Goal: Transaction & Acquisition: Purchase product/service

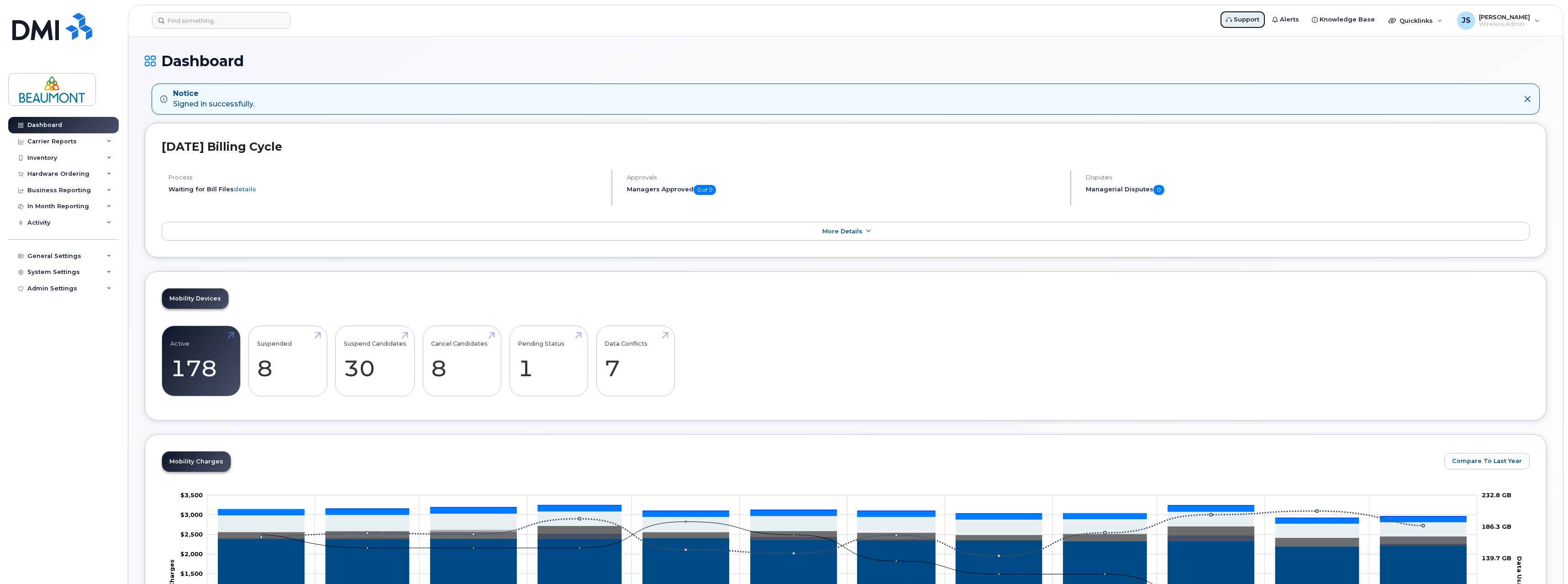
click at [1256, 19] on span "Support" at bounding box center [1247, 19] width 26 height 9
click at [47, 172] on div "Hardware Ordering" at bounding box center [58, 174] width 62 height 7
click at [54, 211] on link "Orders" at bounding box center [71, 208] width 94 height 18
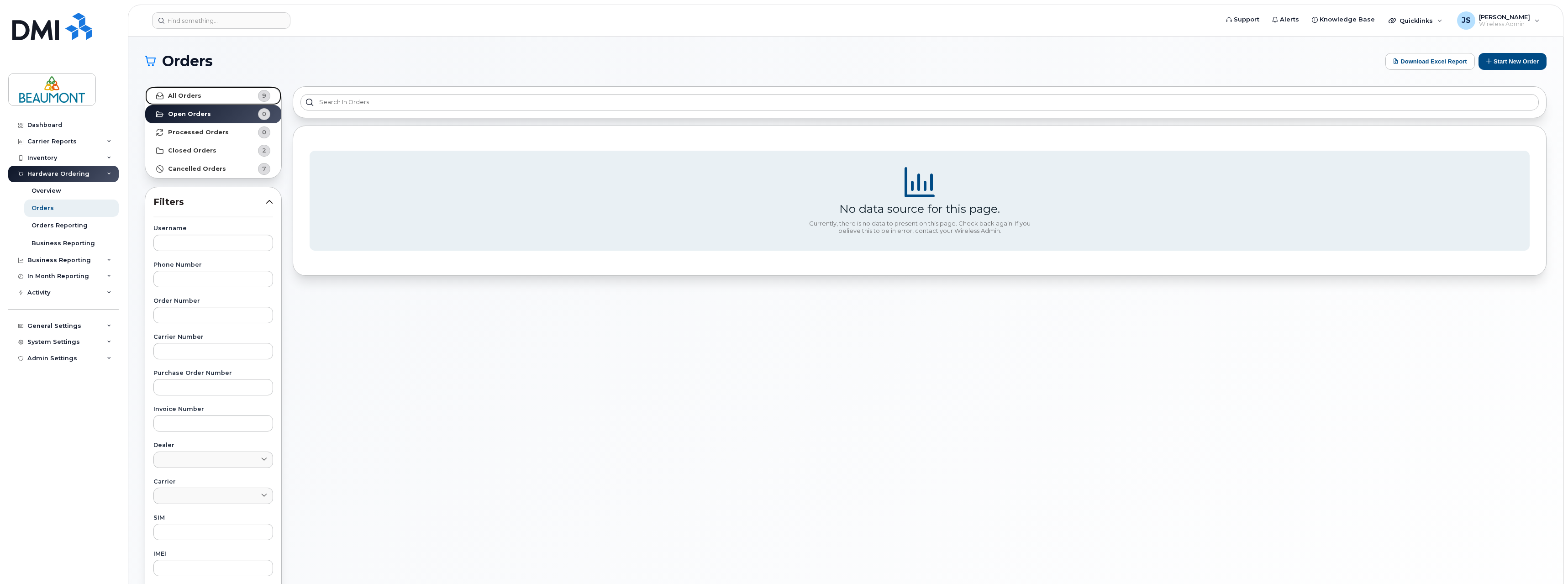
click at [208, 98] on link "All Orders 9" at bounding box center [214, 96] width 136 height 18
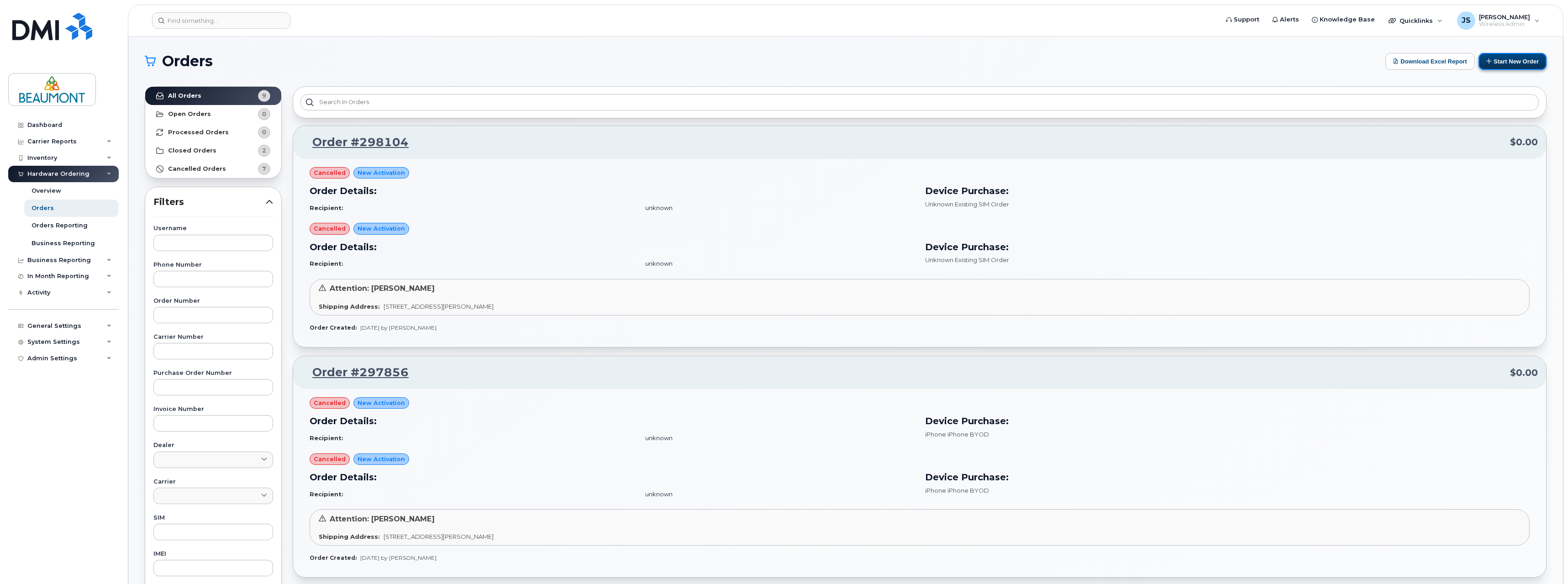
click at [1508, 59] on button "Start New Order" at bounding box center [1513, 62] width 68 height 17
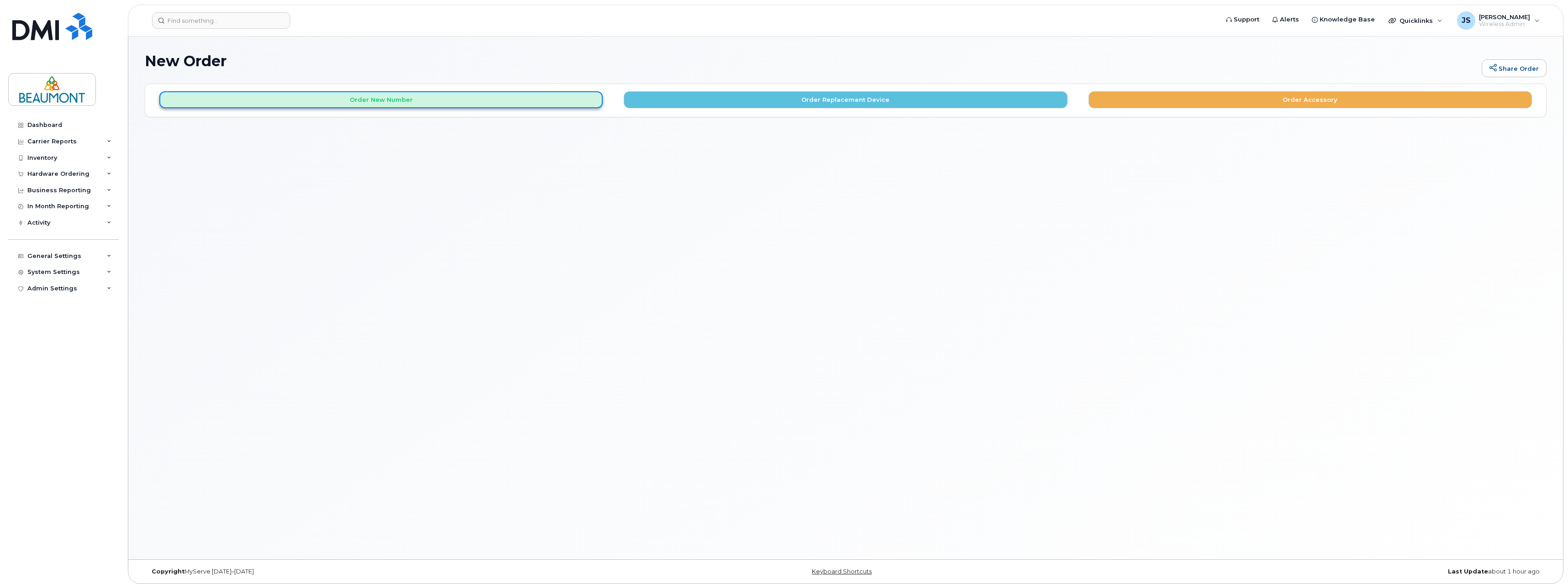
click at [394, 107] on button "Order New Number" at bounding box center [381, 100] width 443 height 17
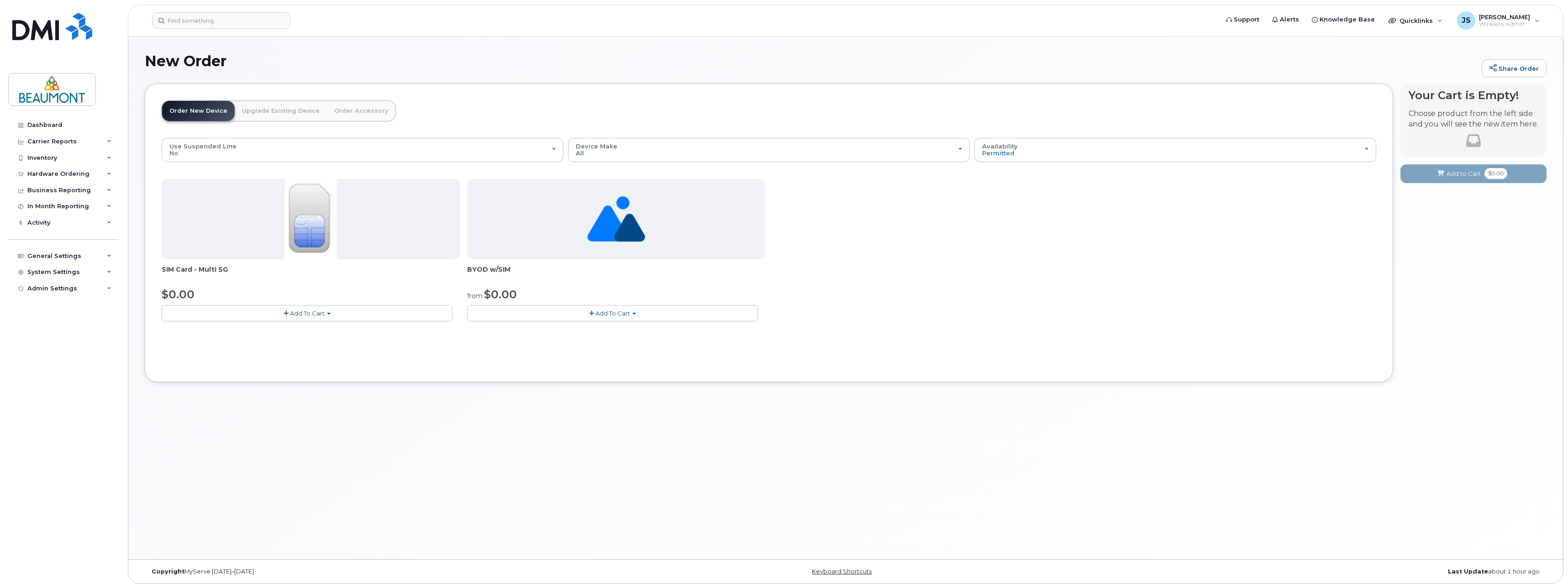
click at [547, 311] on button "Add To Cart" at bounding box center [612, 313] width 291 height 16
click at [539, 332] on link "$0.00 - New Activation" at bounding box center [516, 330] width 94 height 12
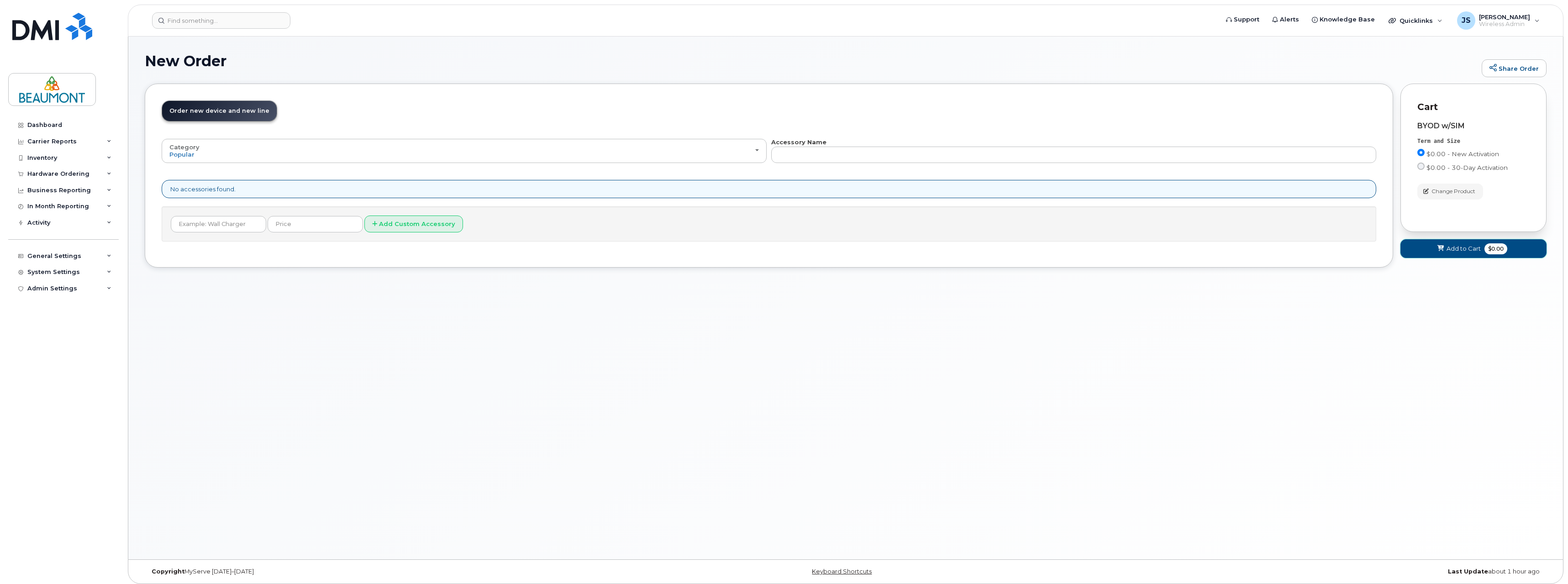
click at [1454, 248] on span "Add to Cart" at bounding box center [1463, 248] width 34 height 9
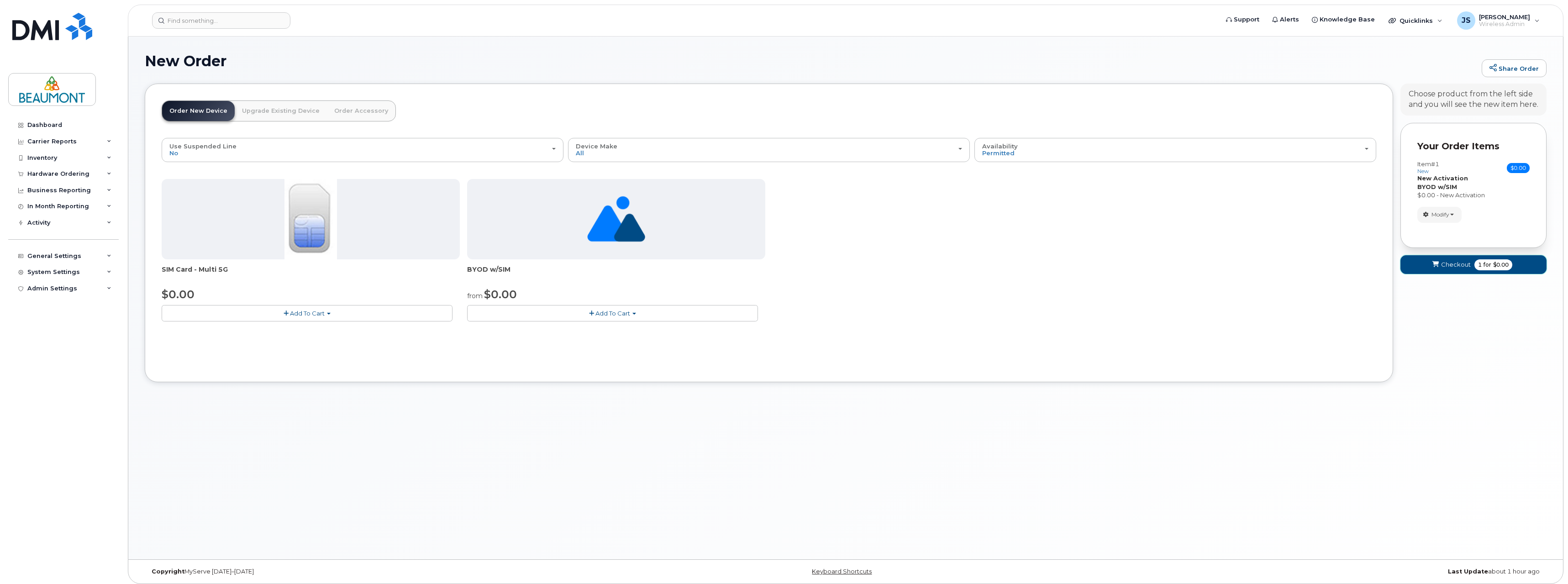
click at [1446, 267] on span "Checkout" at bounding box center [1455, 265] width 30 height 9
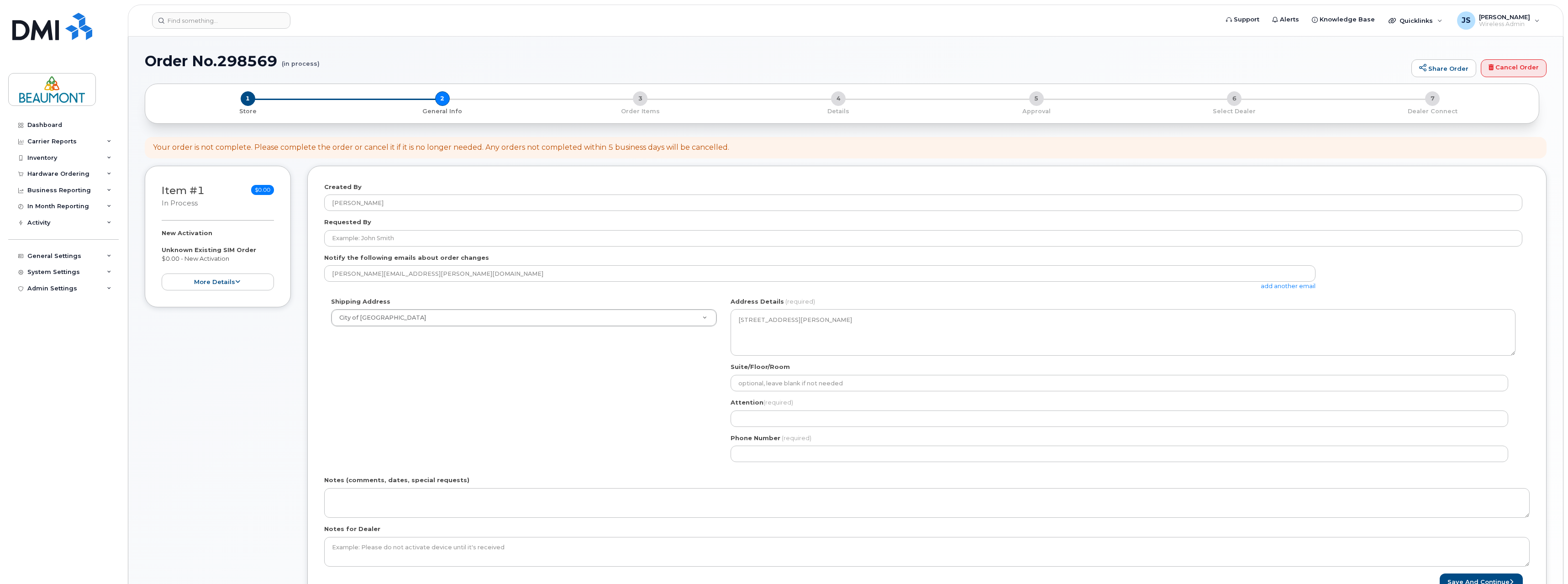
select select
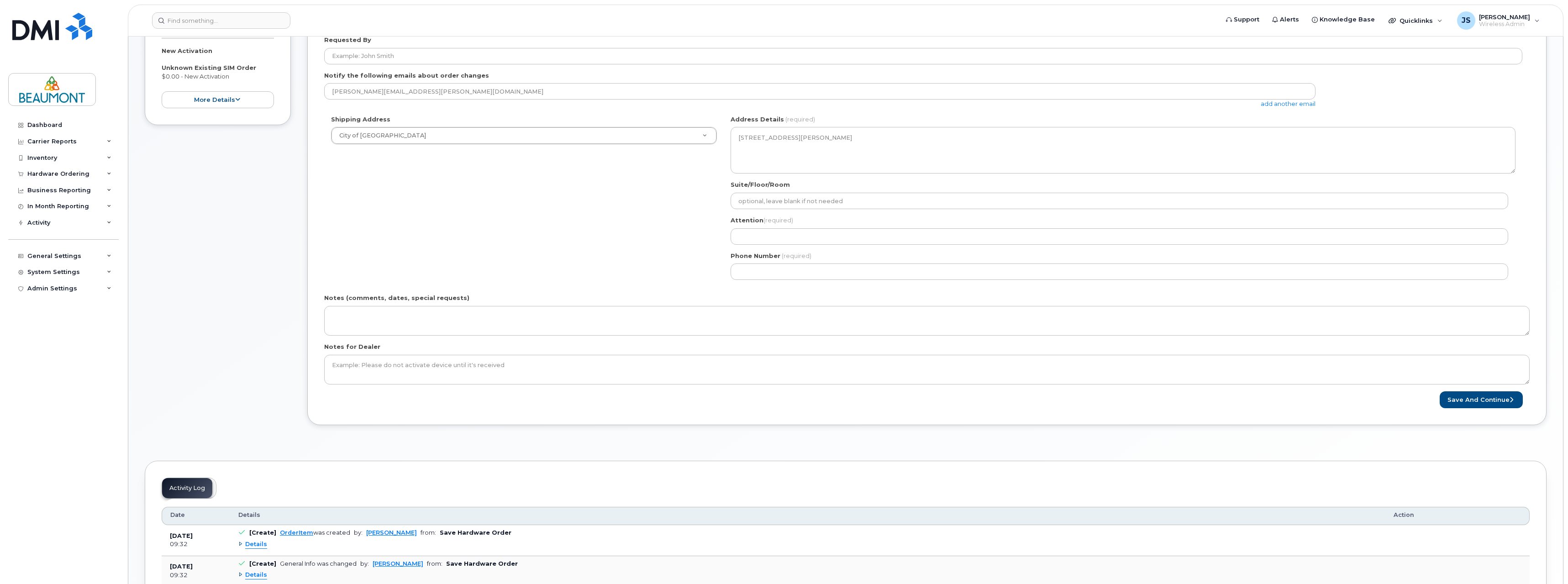
scroll to position [183, 0]
click at [785, 235] on input "Attention (required)" at bounding box center [1119, 236] width 777 height 16
type input "[PERSON_NAME]"
click at [783, 274] on input "Phone Number" at bounding box center [1119, 271] width 777 height 16
select select
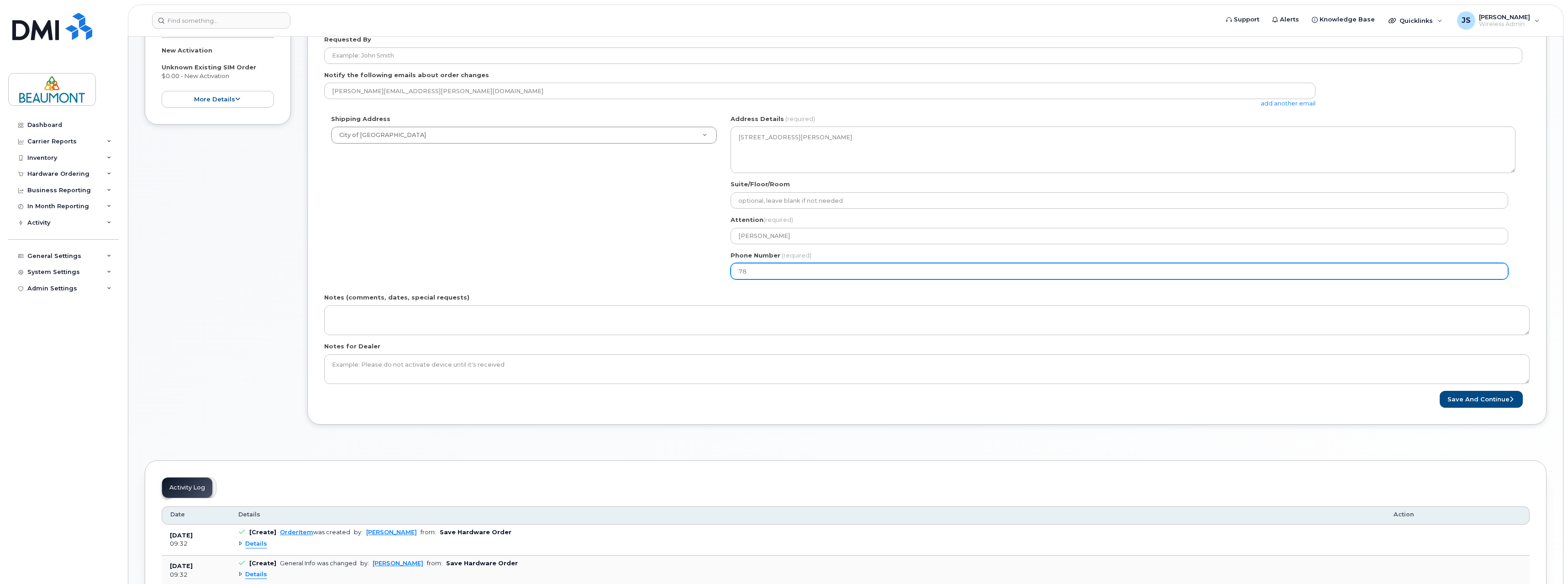
type input "780"
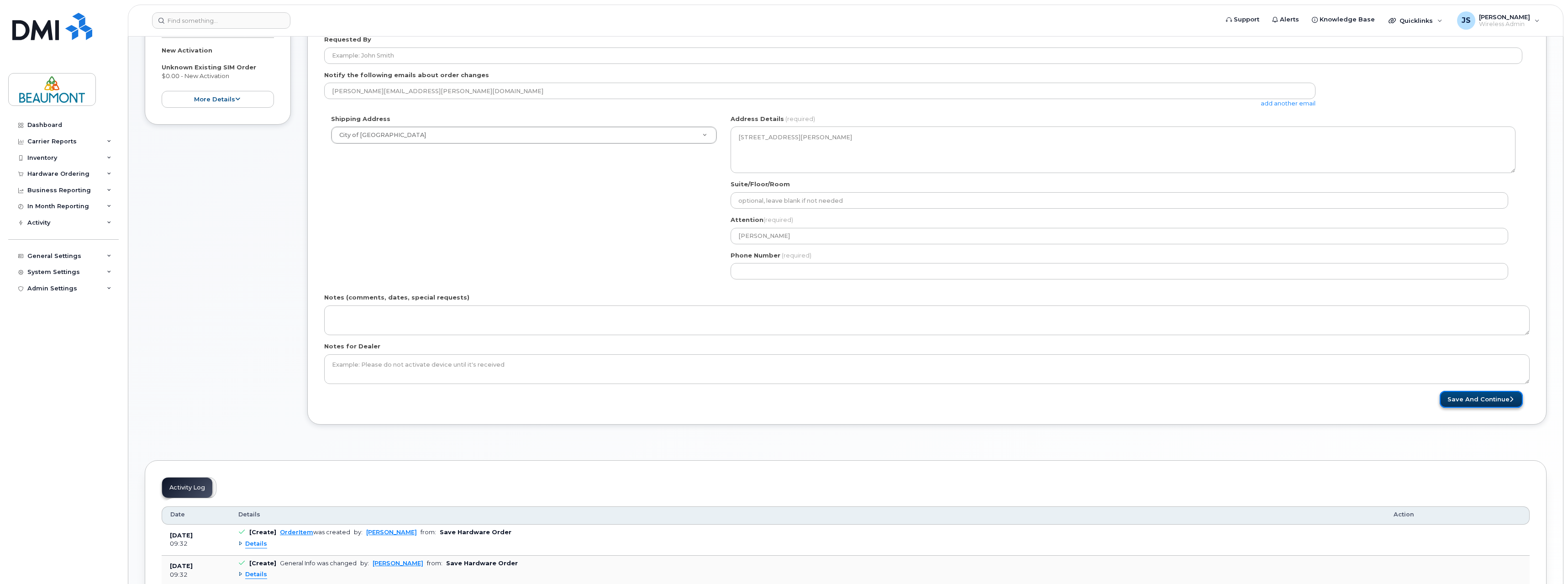
click at [1474, 403] on button "Save and Continue" at bounding box center [1481, 399] width 83 height 17
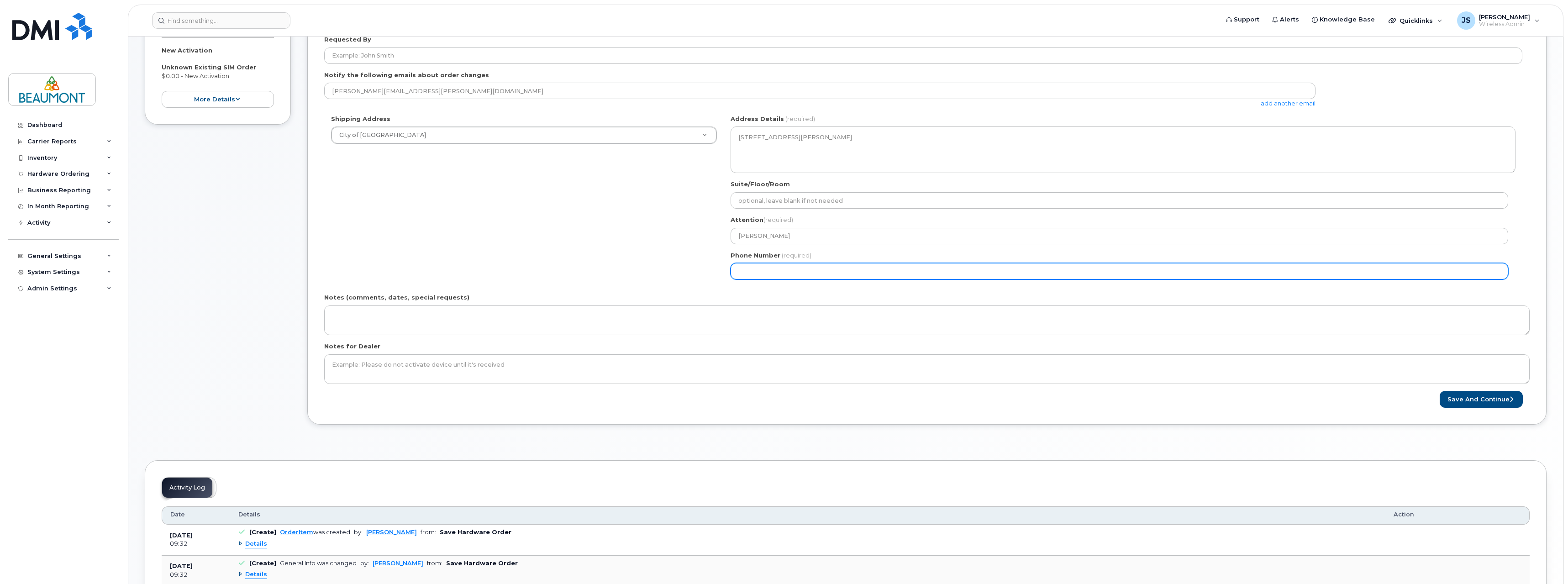
click at [768, 270] on input "Phone Number" at bounding box center [1119, 271] width 777 height 16
click at [754, 272] on input "Phone Number" at bounding box center [1119, 271] width 777 height 16
select select
type input "7802889925"
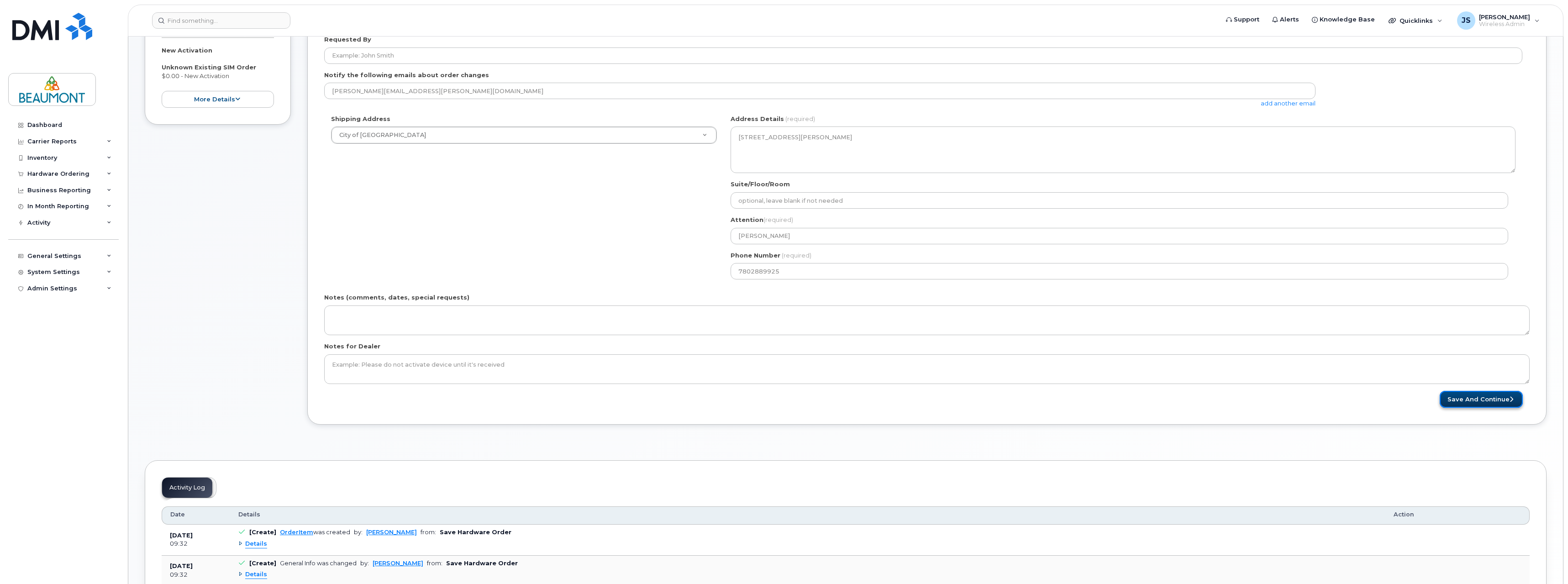
click at [1465, 399] on button "Save and Continue" at bounding box center [1481, 399] width 83 height 17
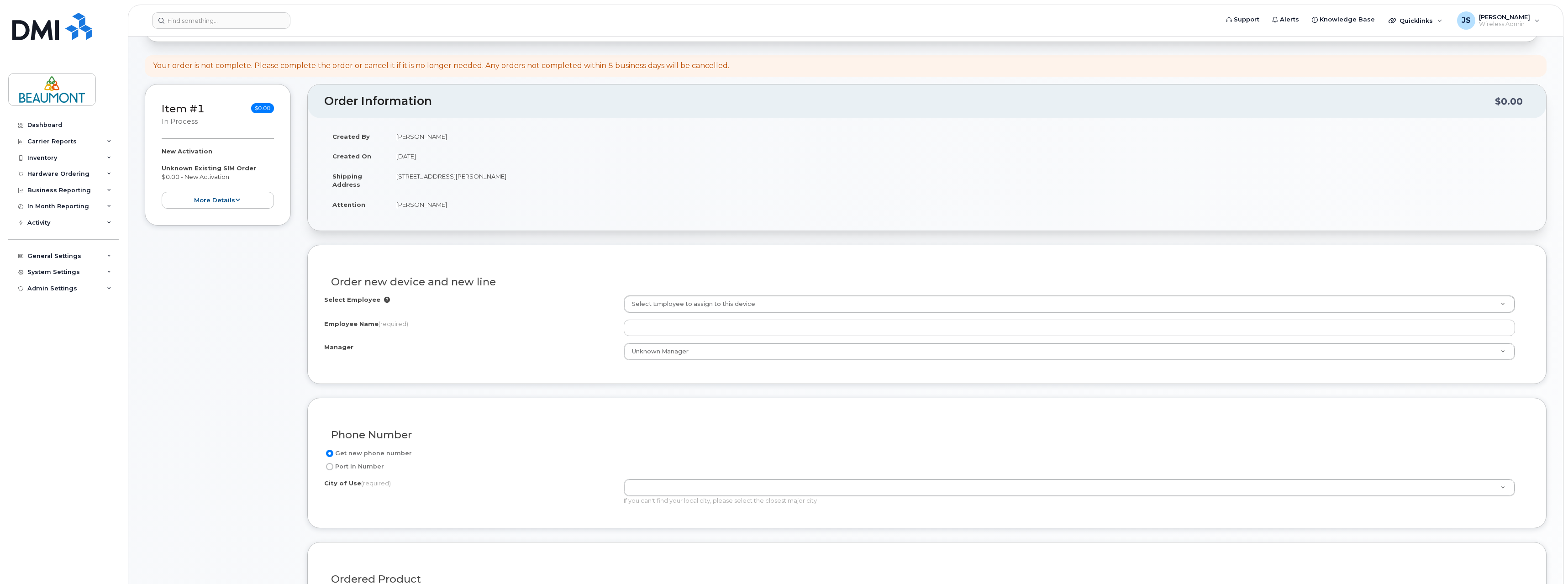
scroll to position [137, 0]
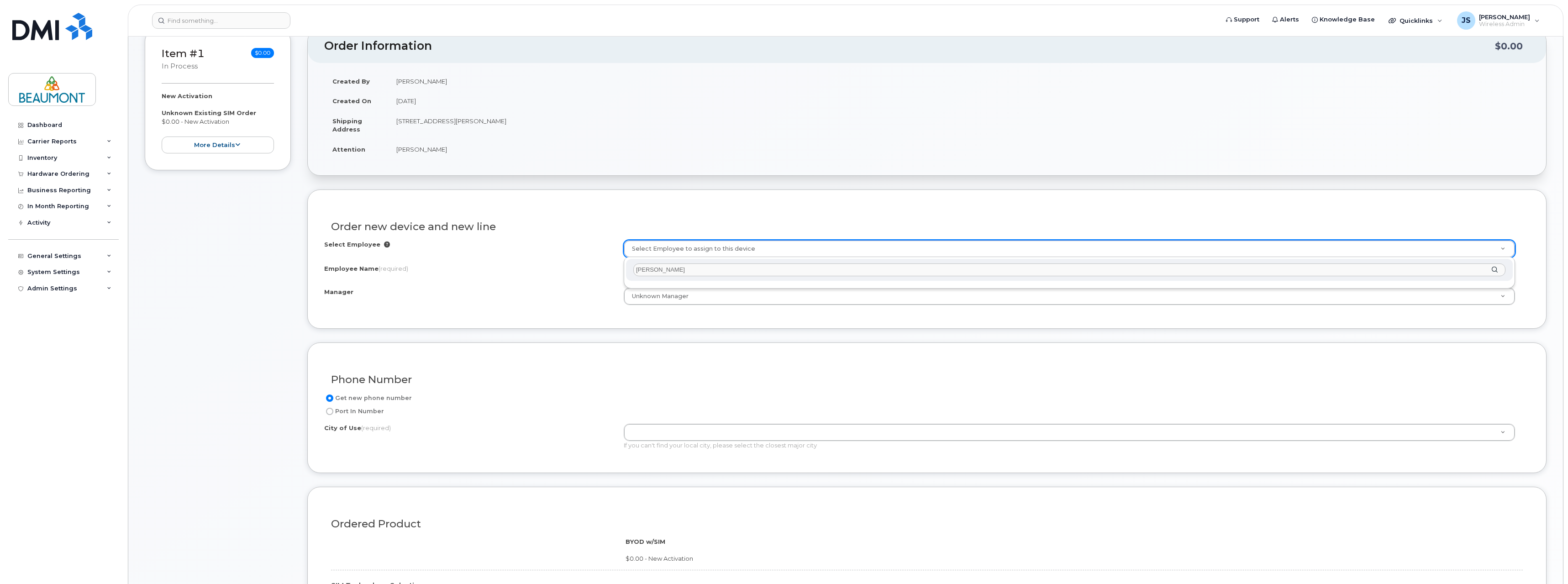
type input "Punam Greul"
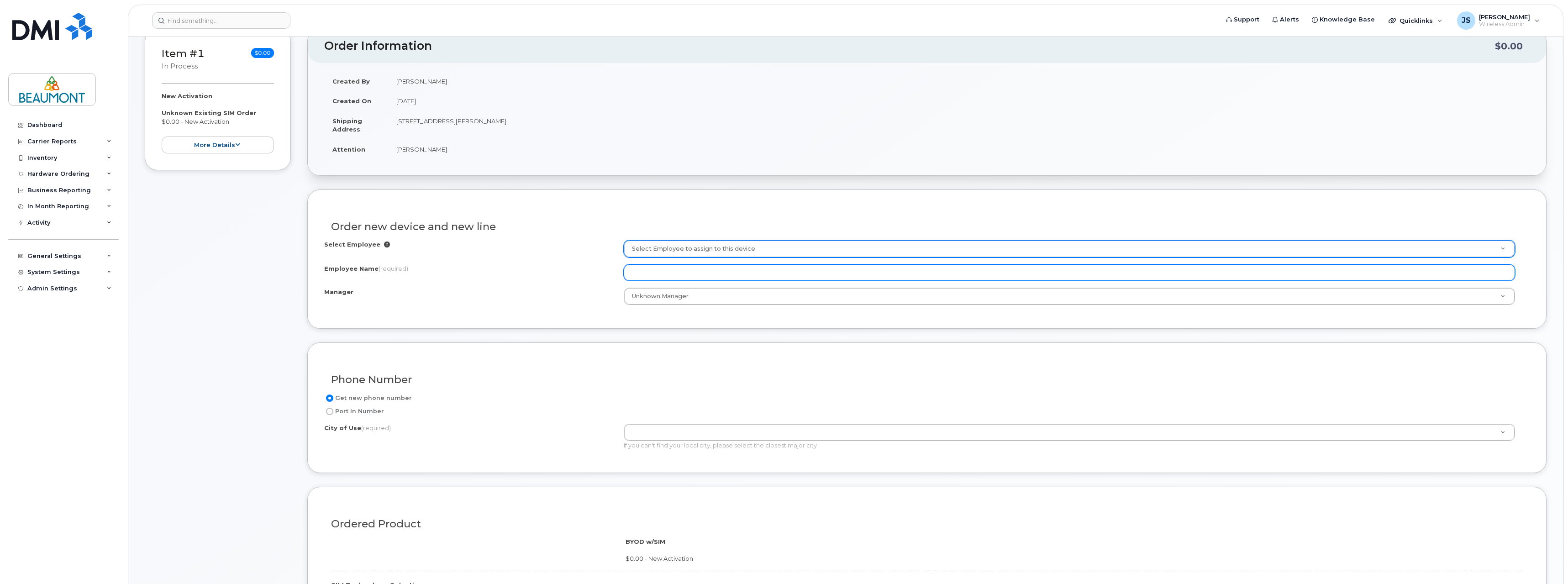
click at [644, 275] on input "Employee Name (required)" at bounding box center [1069, 272] width 891 height 16
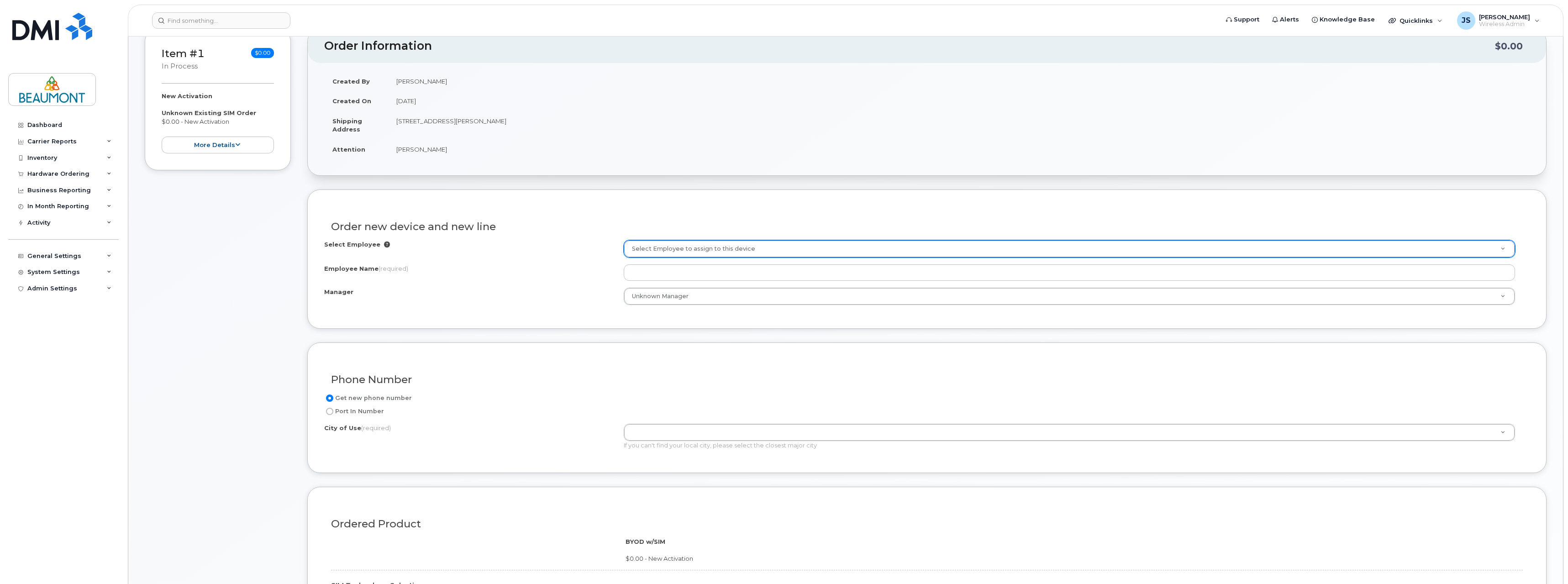
click at [384, 244] on icon at bounding box center [387, 245] width 6 height 6
click at [384, 245] on icon at bounding box center [387, 245] width 6 height 6
click at [481, 258] on div "Select Employee Select Employee to assign to this device Employee Name (require…" at bounding box center [927, 273] width 1205 height 65
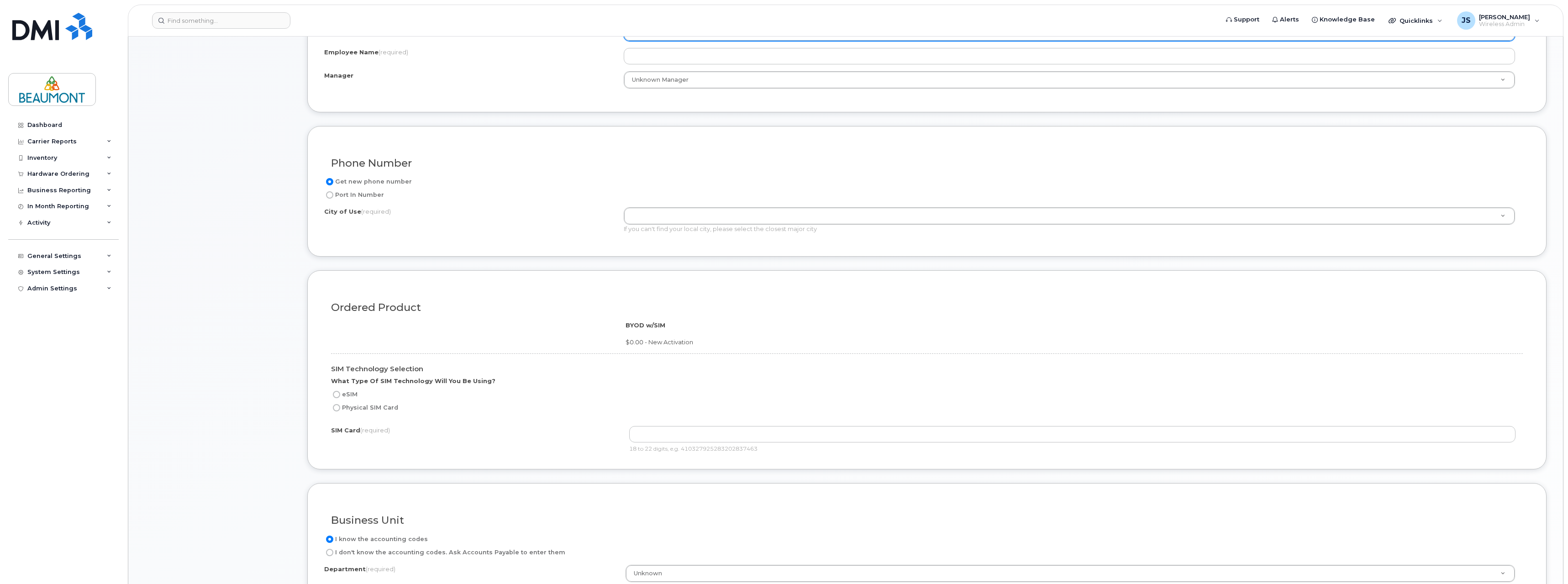
scroll to position [365, 0]
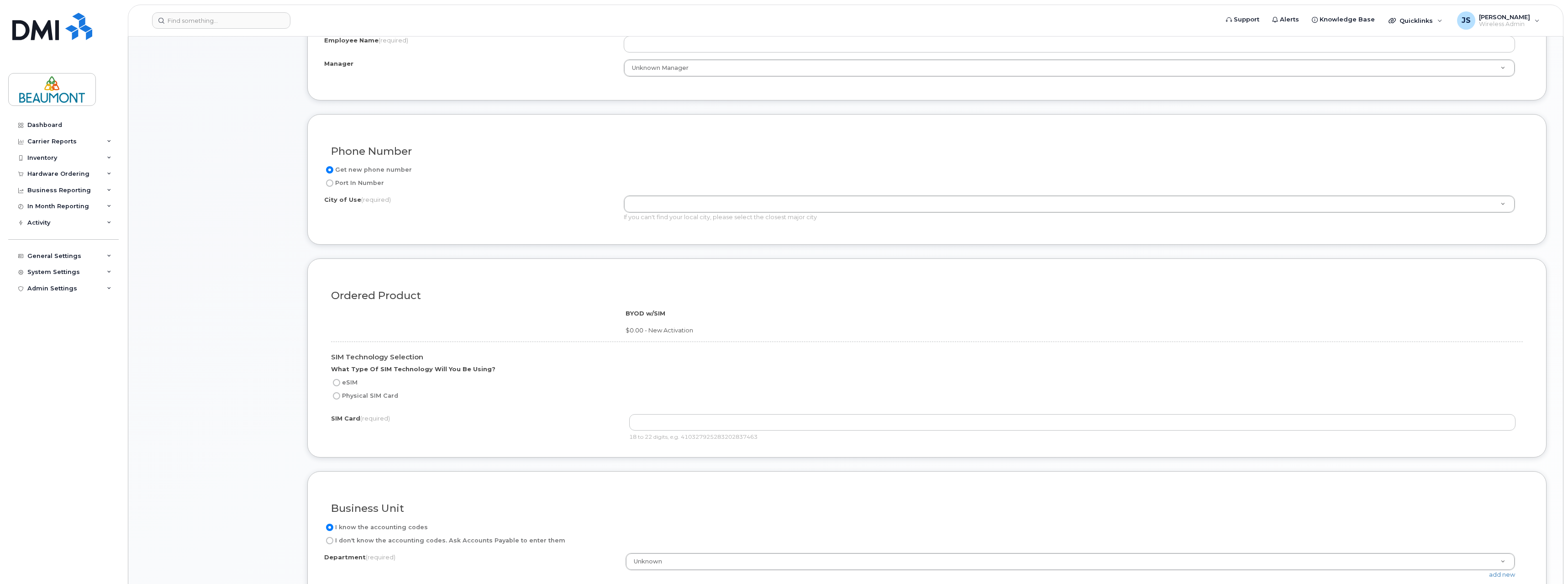
click at [338, 398] on input "Physical SIM Card" at bounding box center [337, 396] width 7 height 7
radio input "true"
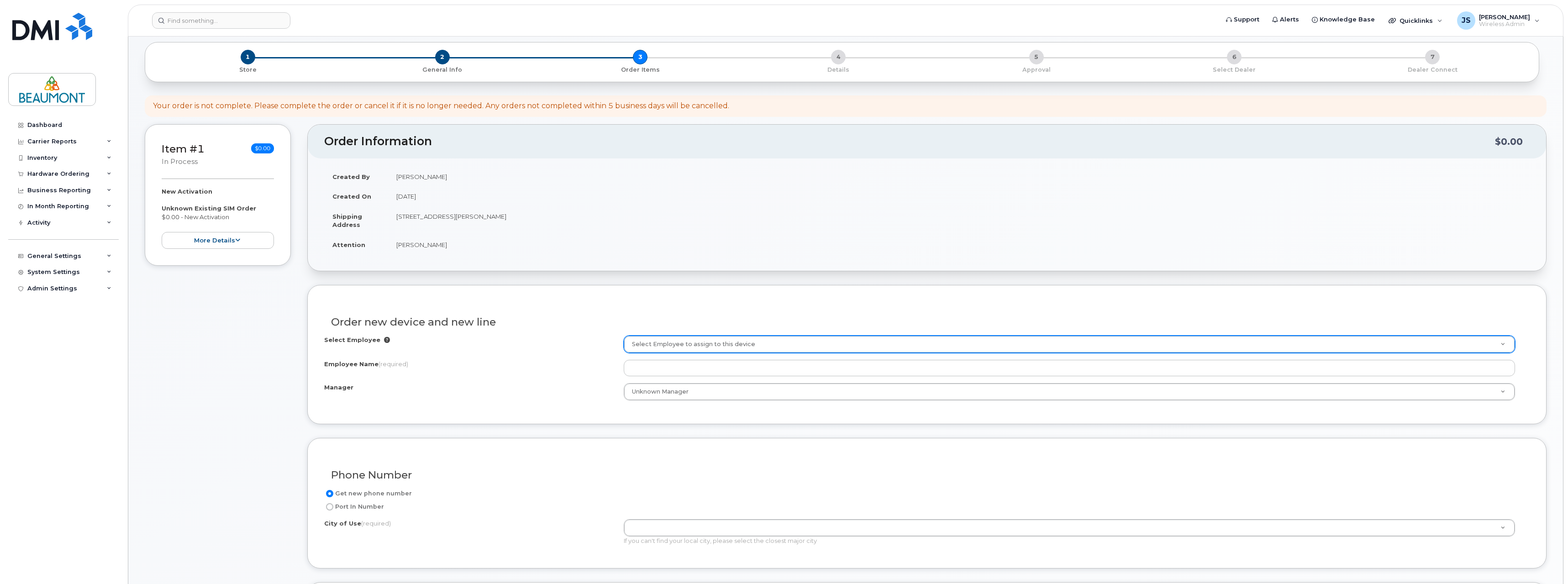
scroll to position [0, 0]
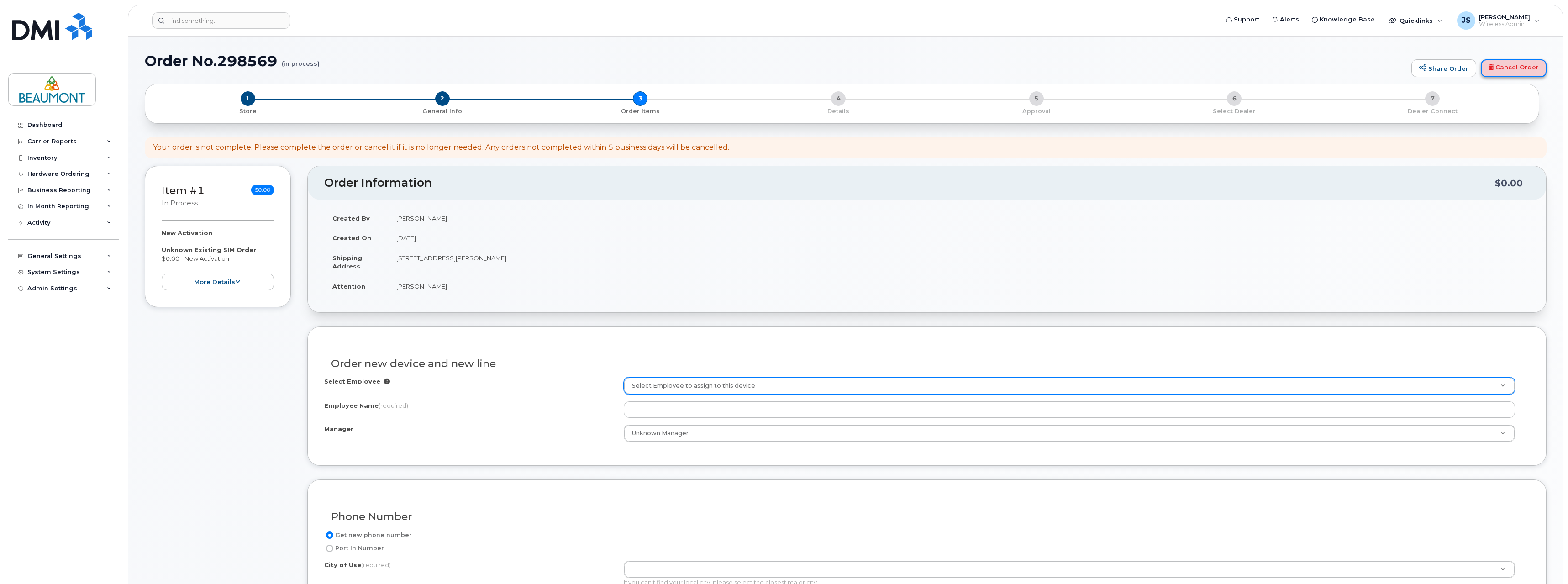
click at [1510, 72] on link "Cancel Order" at bounding box center [1514, 69] width 66 height 18
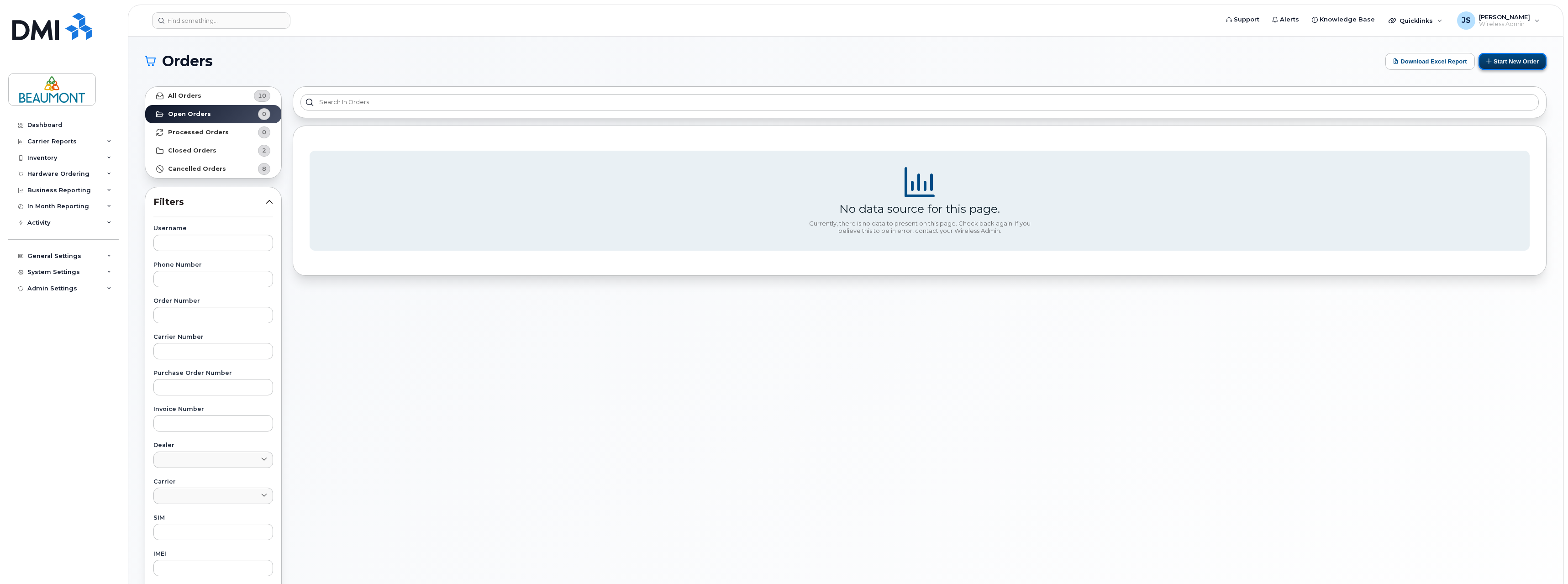
click at [1494, 60] on button "Start New Order" at bounding box center [1513, 62] width 68 height 17
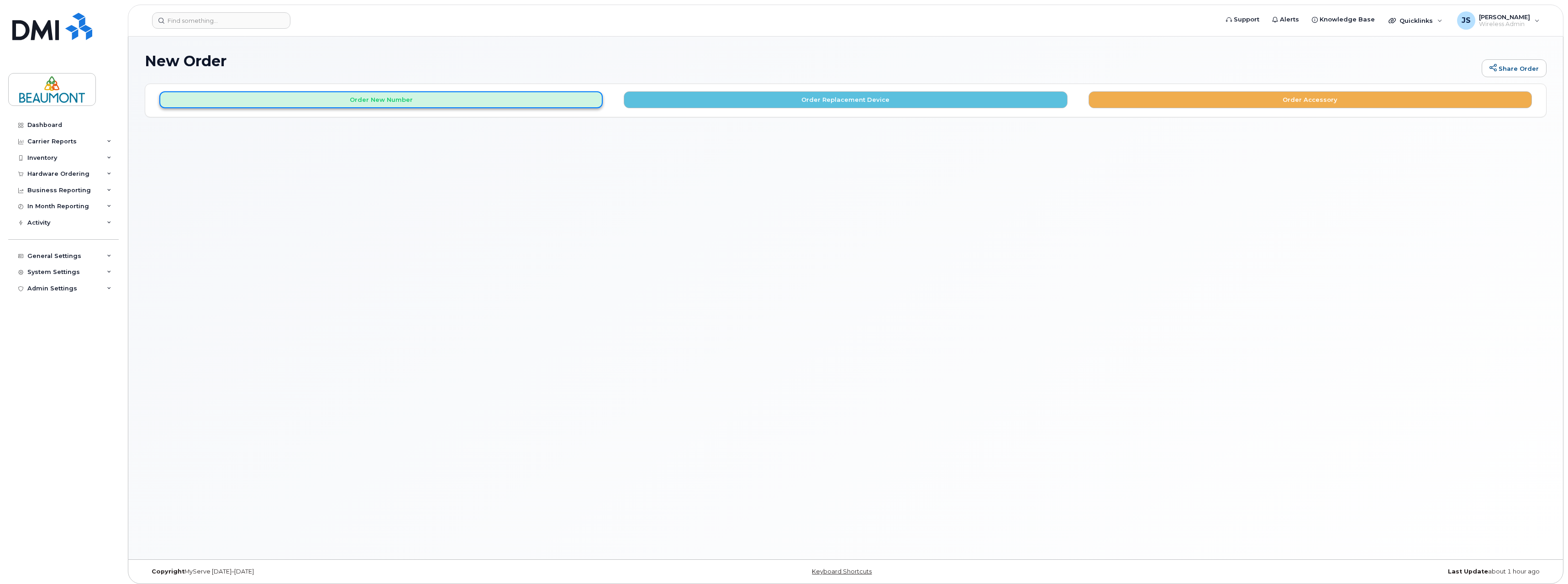
click at [362, 104] on button "Order New Number" at bounding box center [381, 100] width 443 height 17
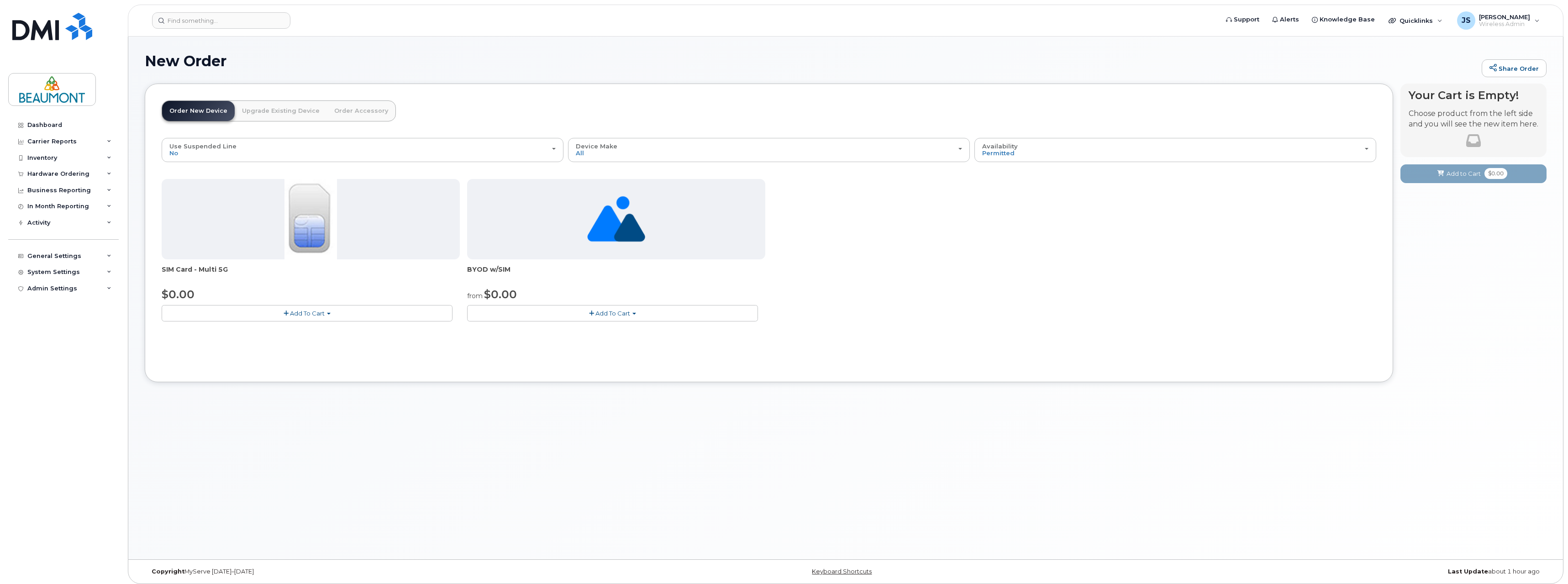
click at [309, 312] on span "Add To Cart" at bounding box center [307, 314] width 35 height 7
click at [217, 331] on link "$0.00 - New Activation" at bounding box center [207, 330] width 87 height 12
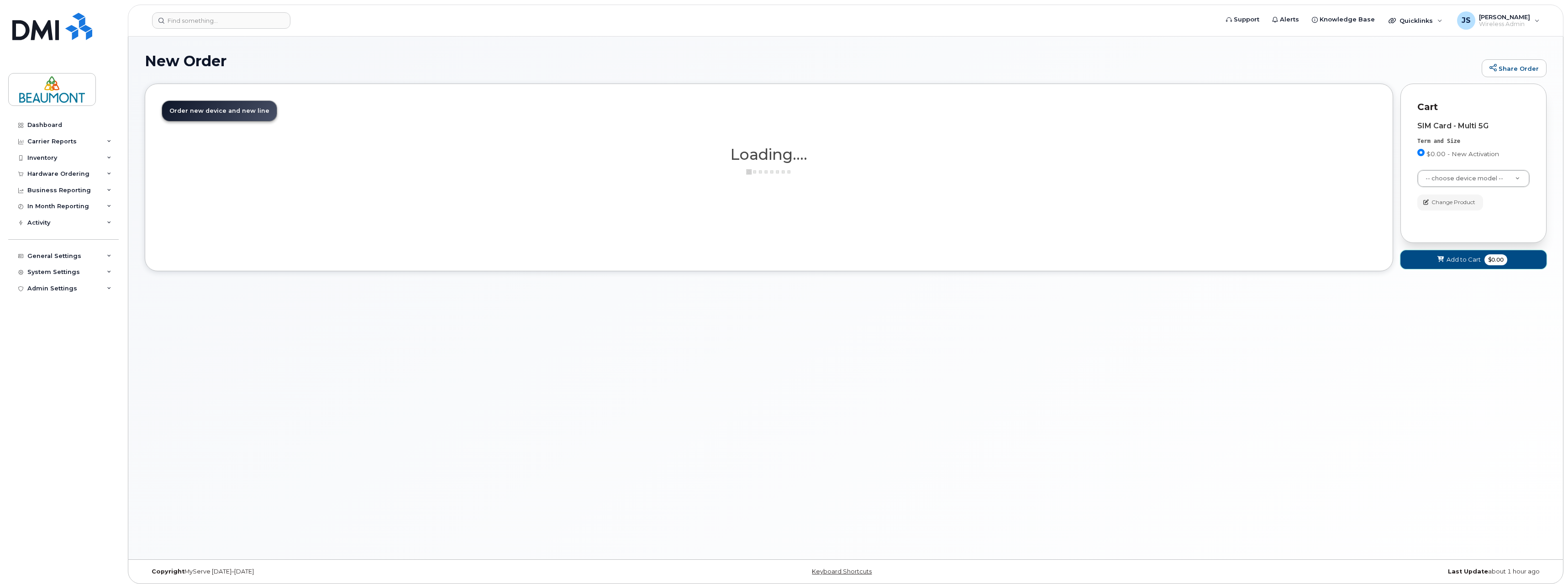
click at [1454, 261] on span "Add to Cart" at bounding box center [1463, 259] width 34 height 9
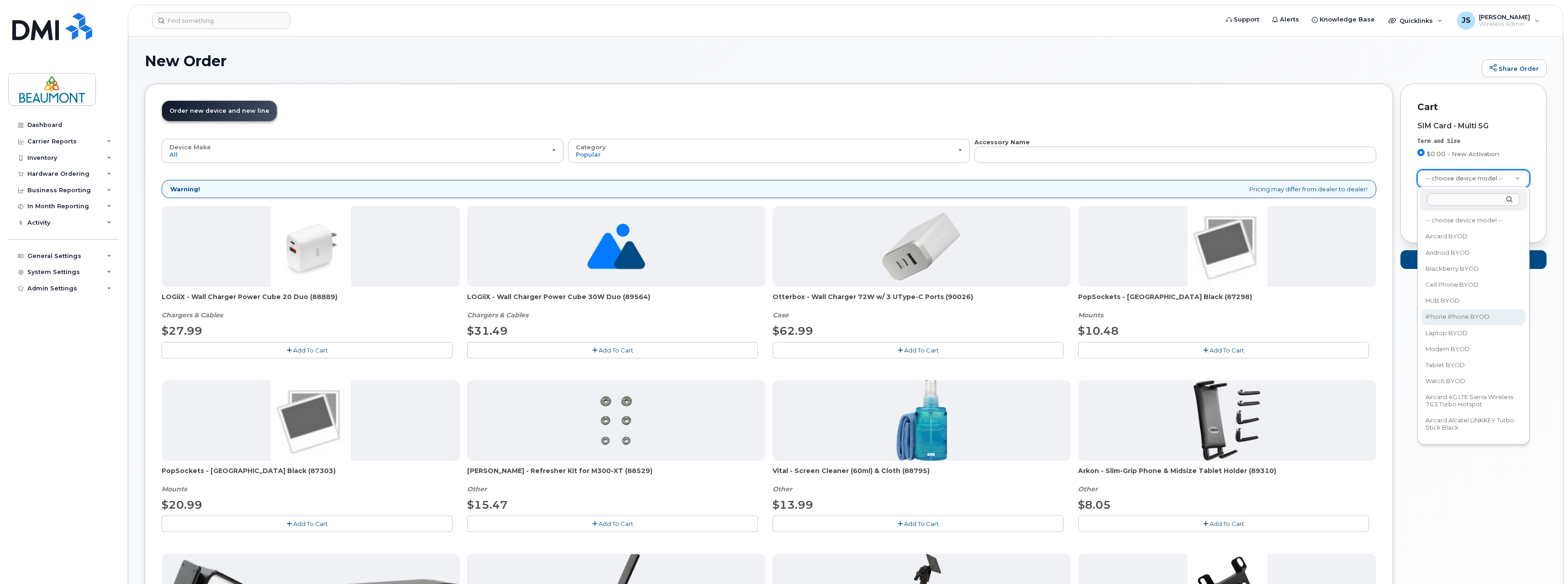
select select "2421"
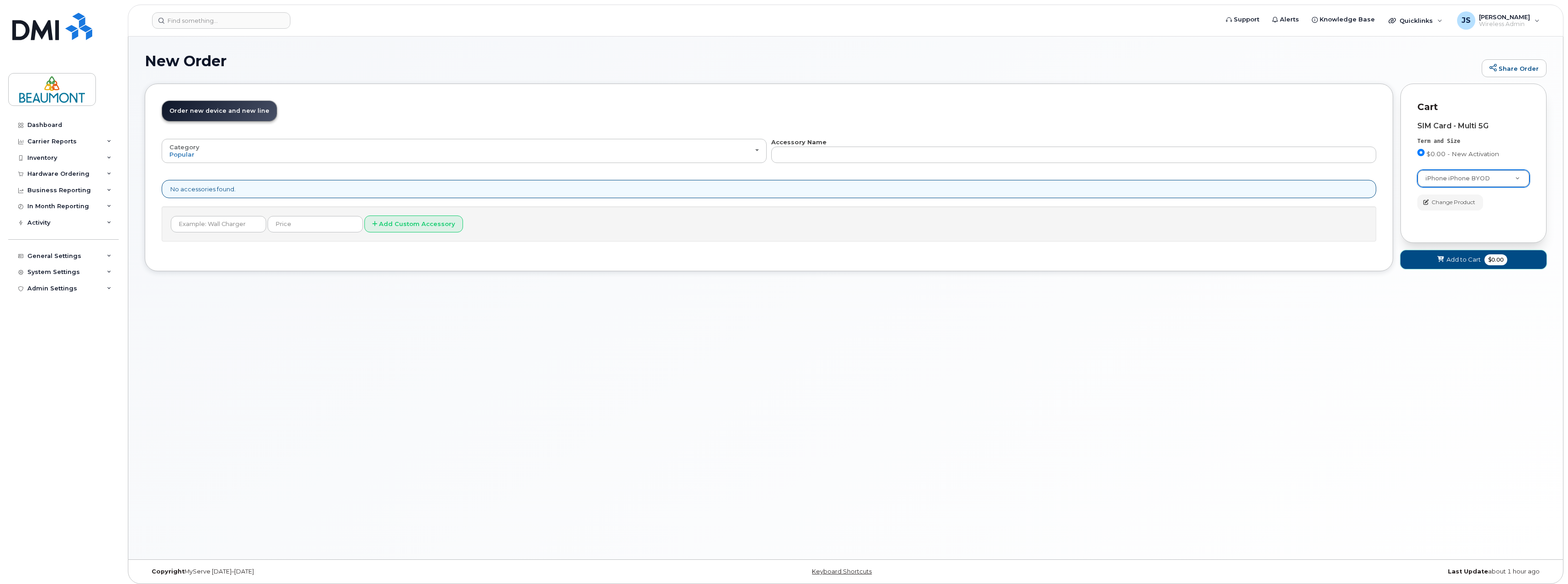
click at [1456, 262] on span "Add to Cart" at bounding box center [1463, 259] width 34 height 9
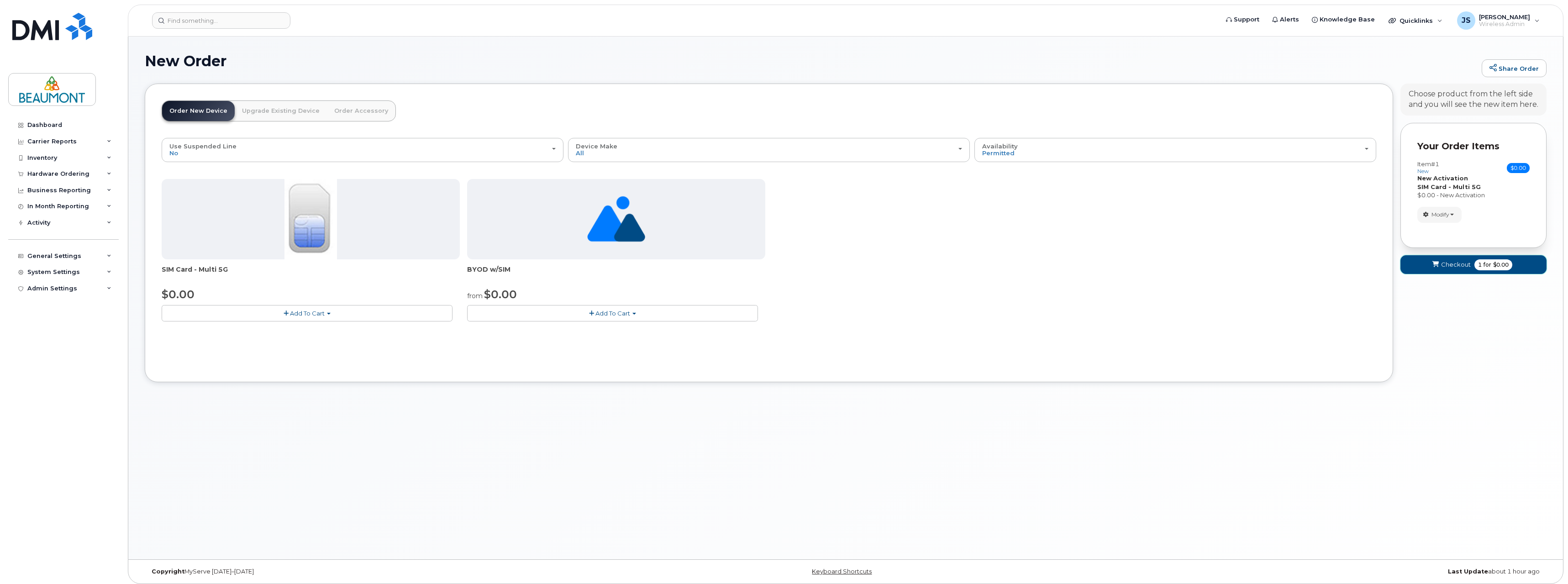
click at [1440, 267] on span "submit" at bounding box center [1435, 265] width 9 height 9
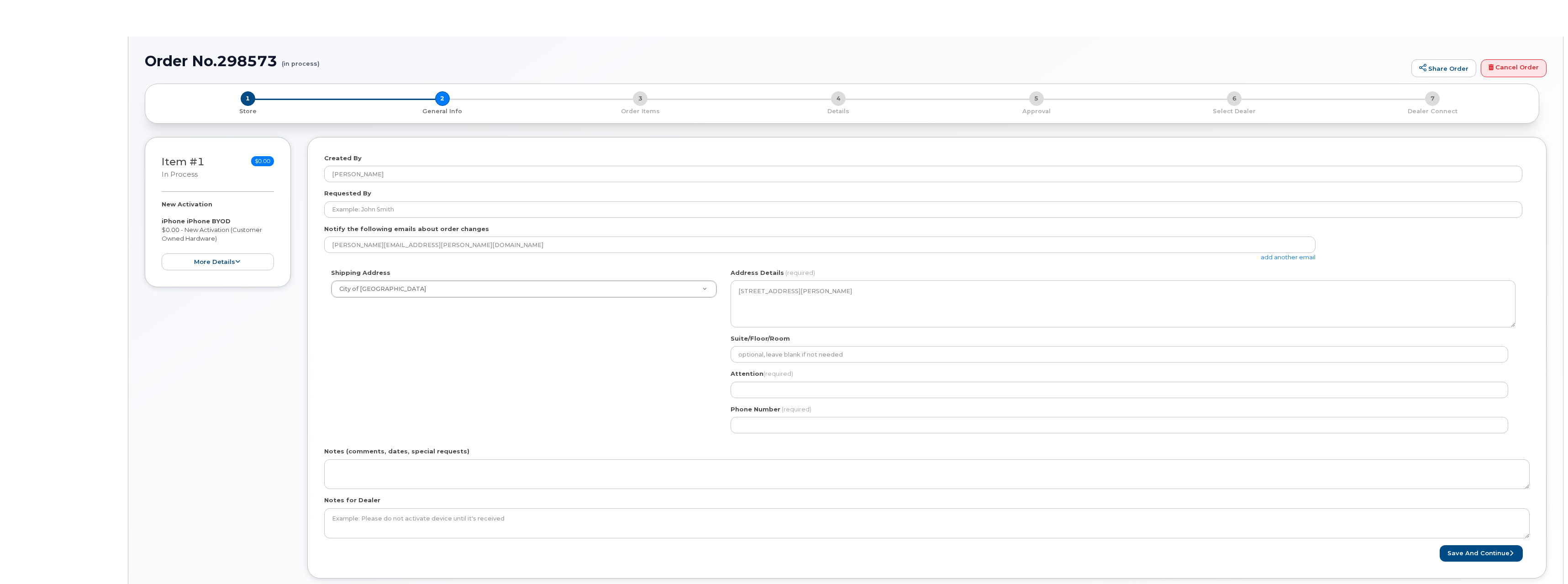
select select
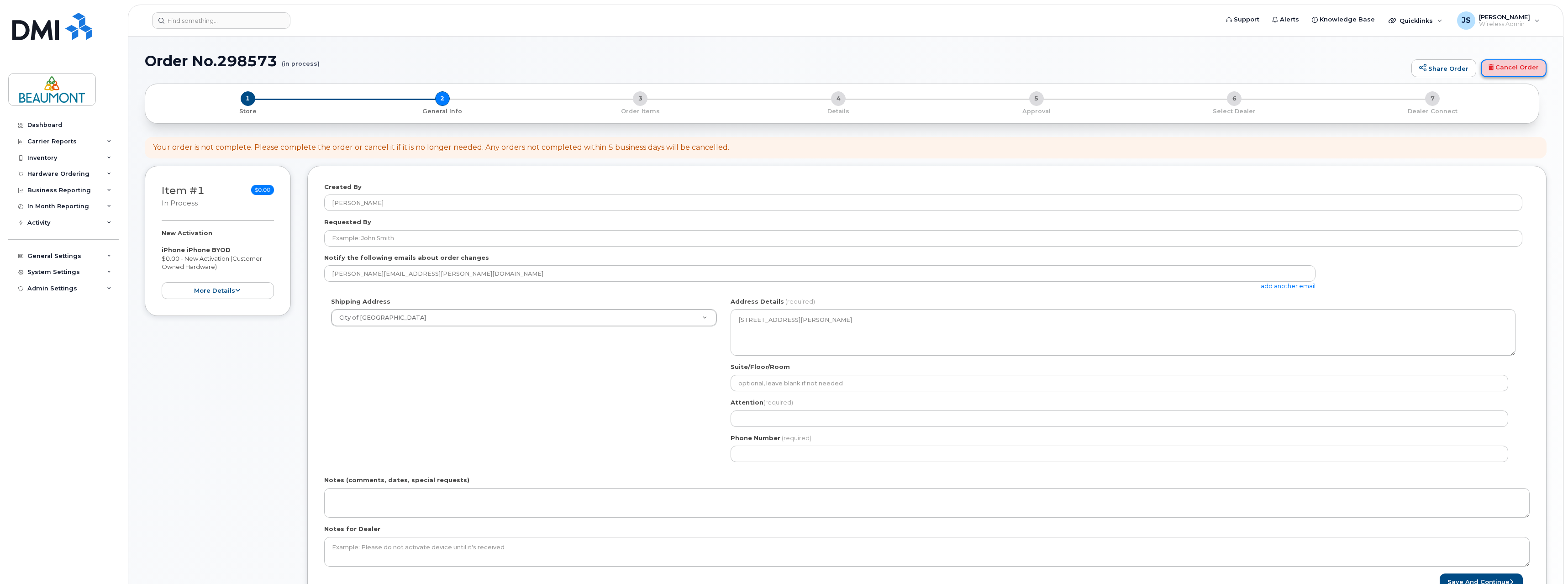
click at [1509, 65] on link "Cancel Order" at bounding box center [1514, 69] width 66 height 18
